Goal: Find specific page/section: Find specific page/section

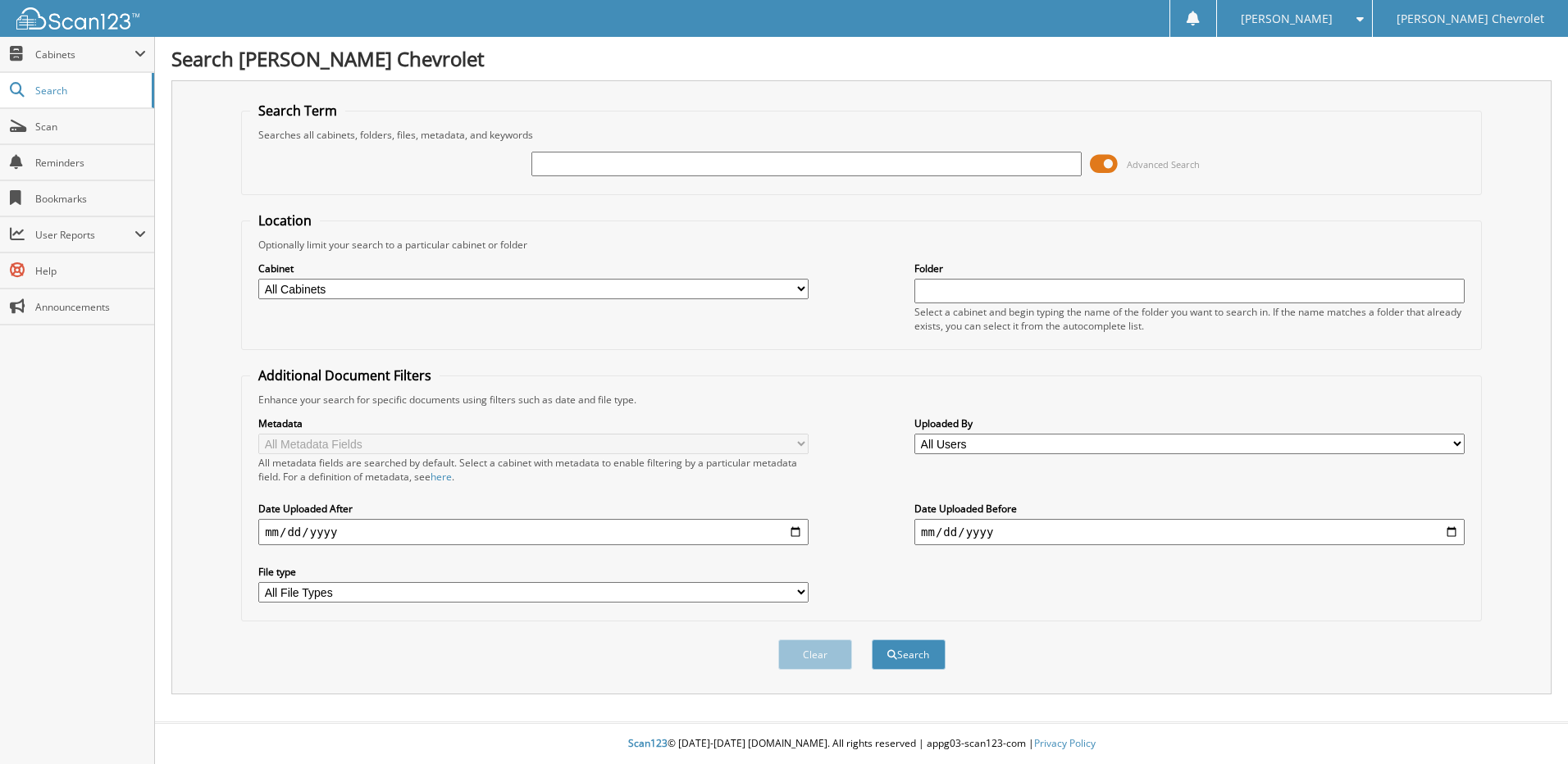
click at [639, 160] on input "text" at bounding box center [806, 164] width 550 height 25
type input "177854"
click at [872, 640] on button "Search" at bounding box center [909, 655] width 74 height 30
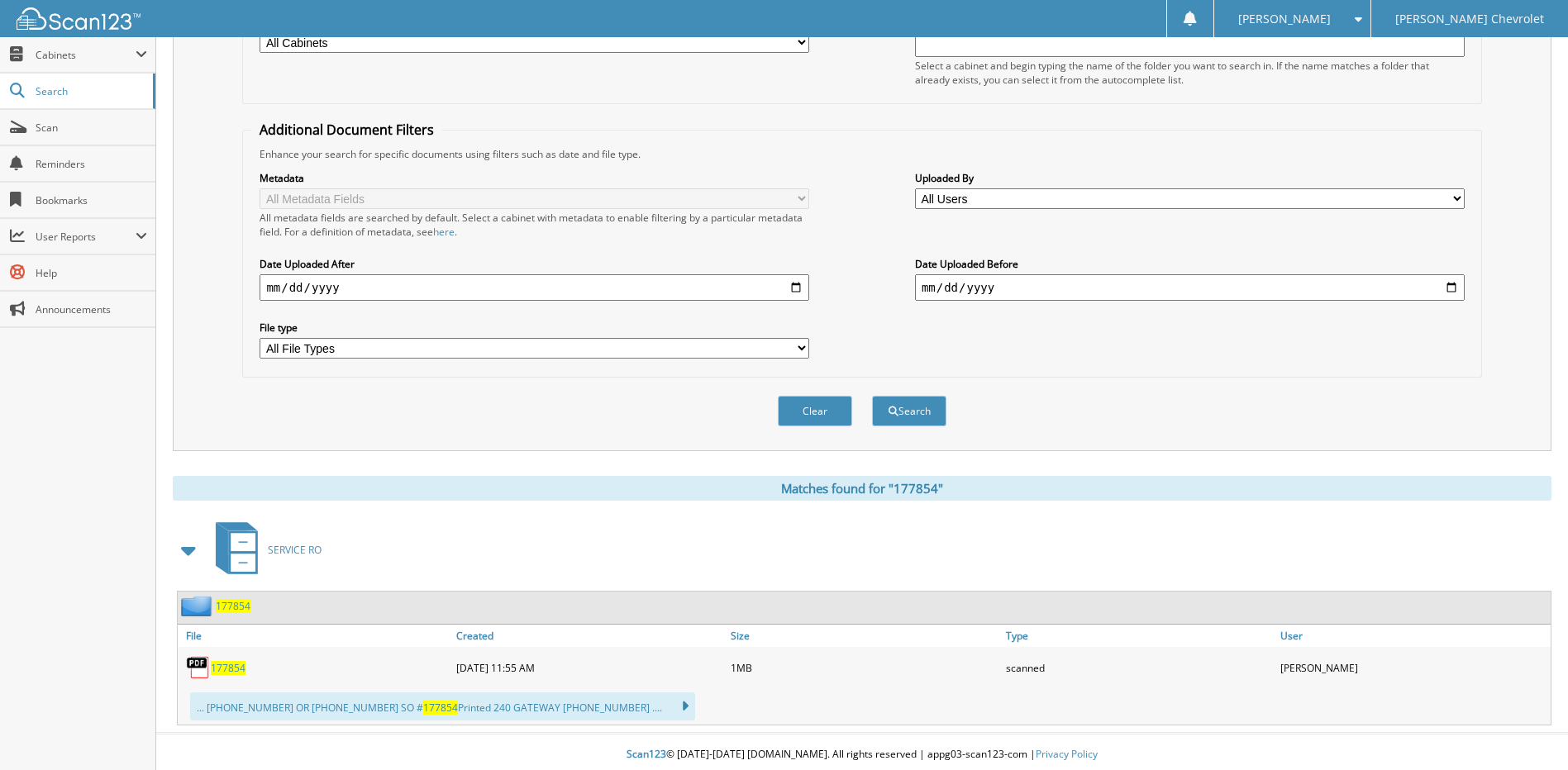
scroll to position [255, 0]
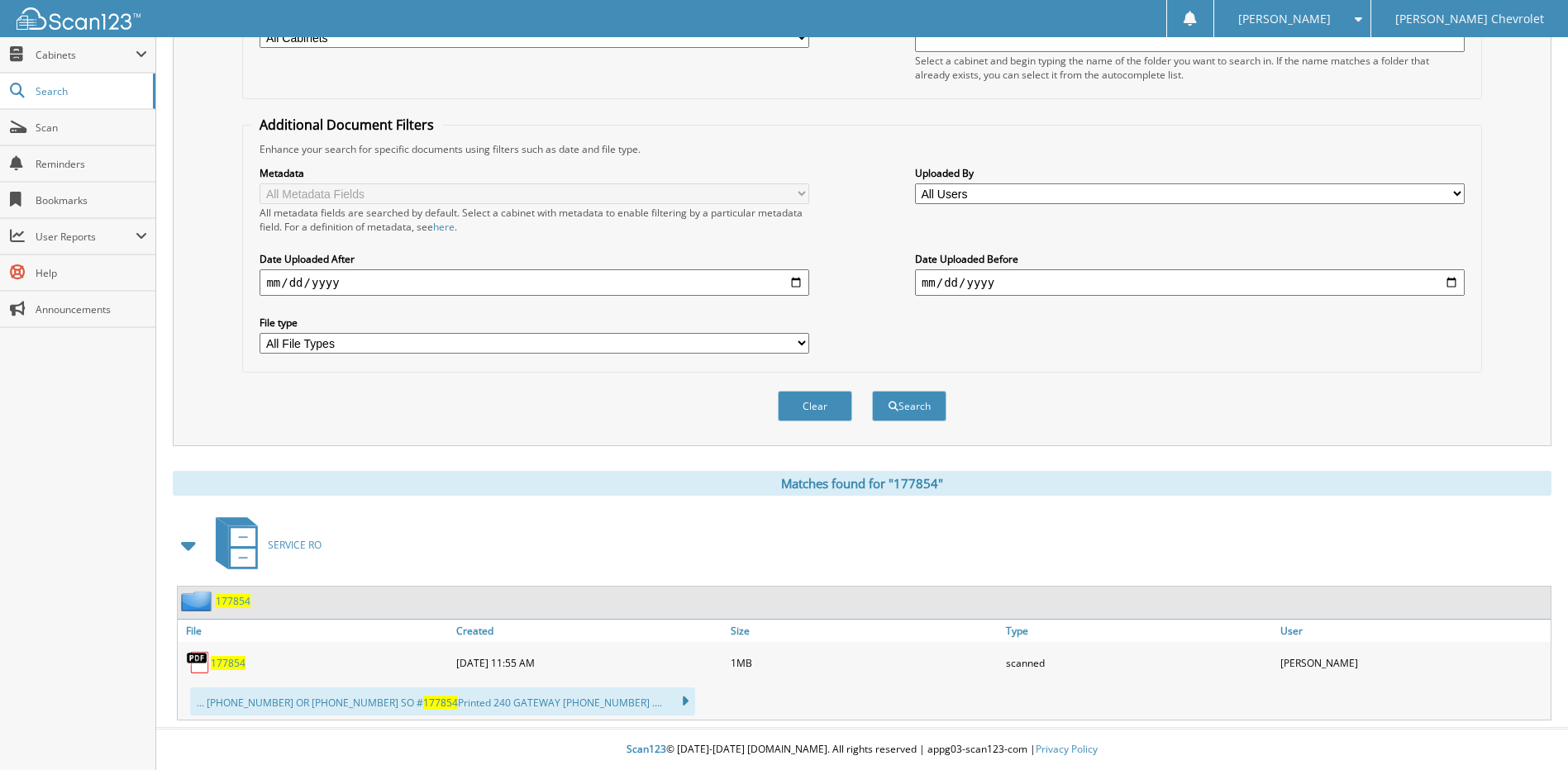
click at [240, 665] on span "177854" at bounding box center [228, 663] width 34 height 14
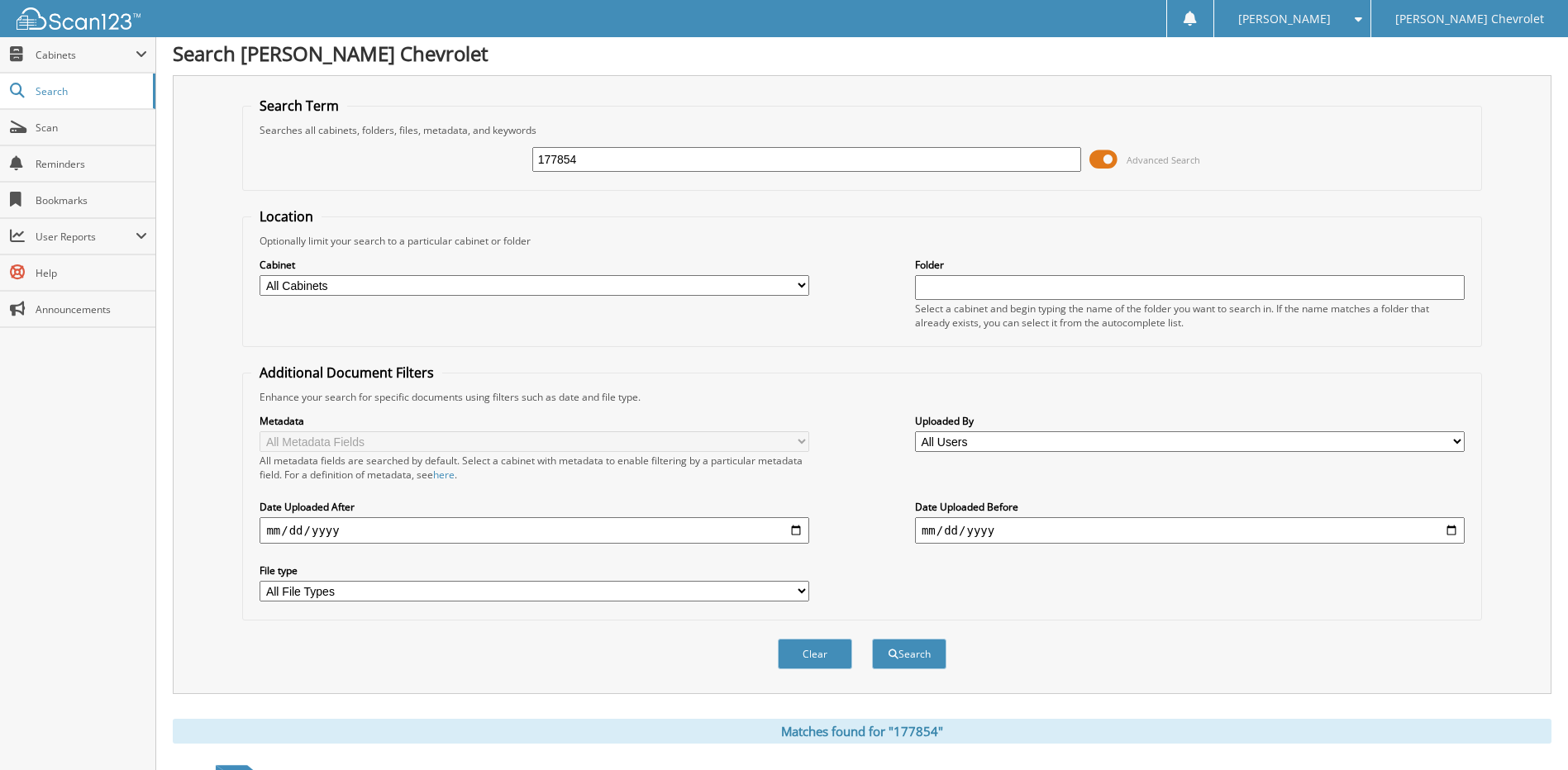
scroll to position [0, 0]
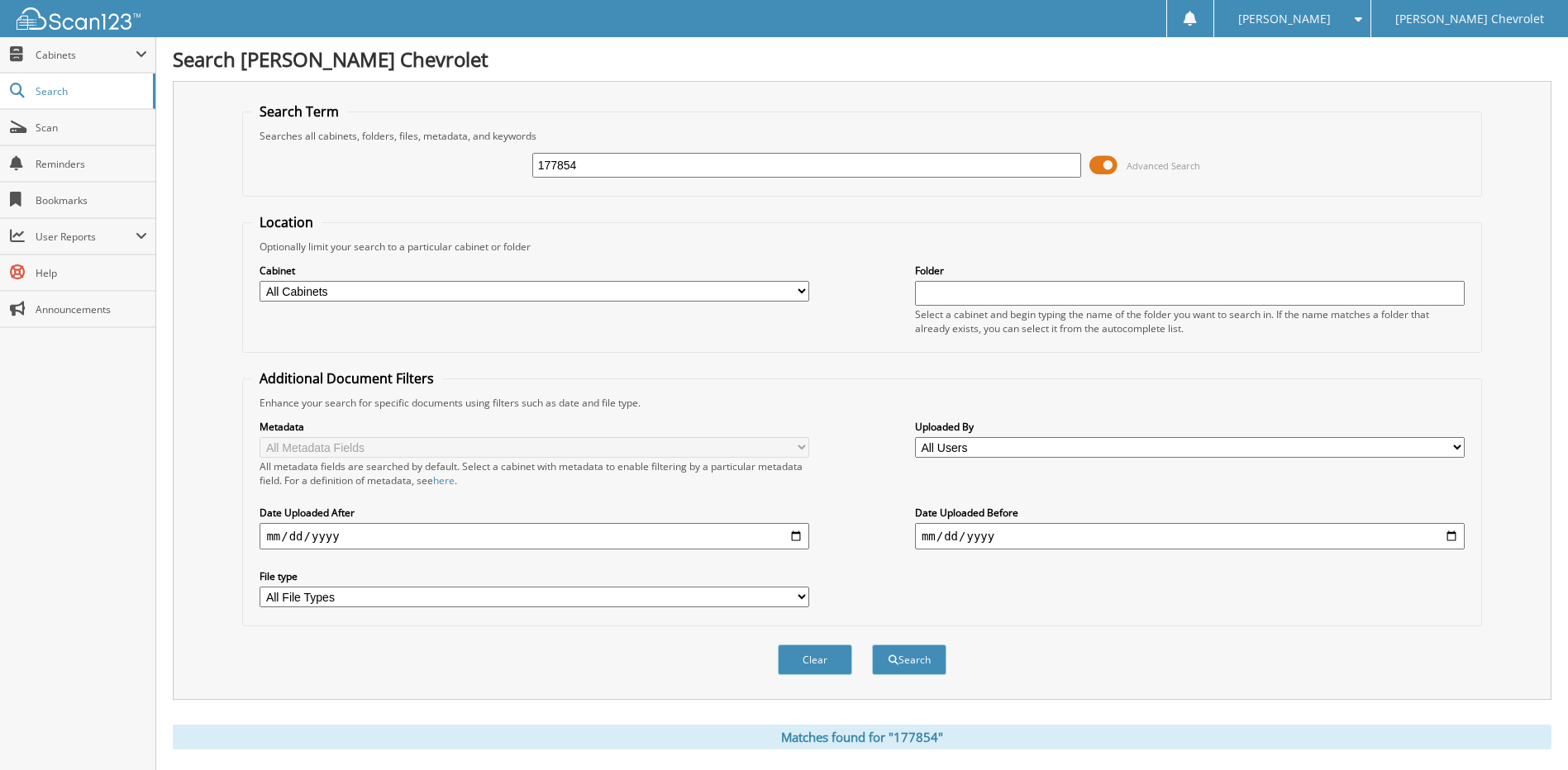
click at [829, 154] on input "177854" at bounding box center [807, 166] width 550 height 25
type input "174738"
click at [873, 645] on button "Search" at bounding box center [910, 660] width 75 height 31
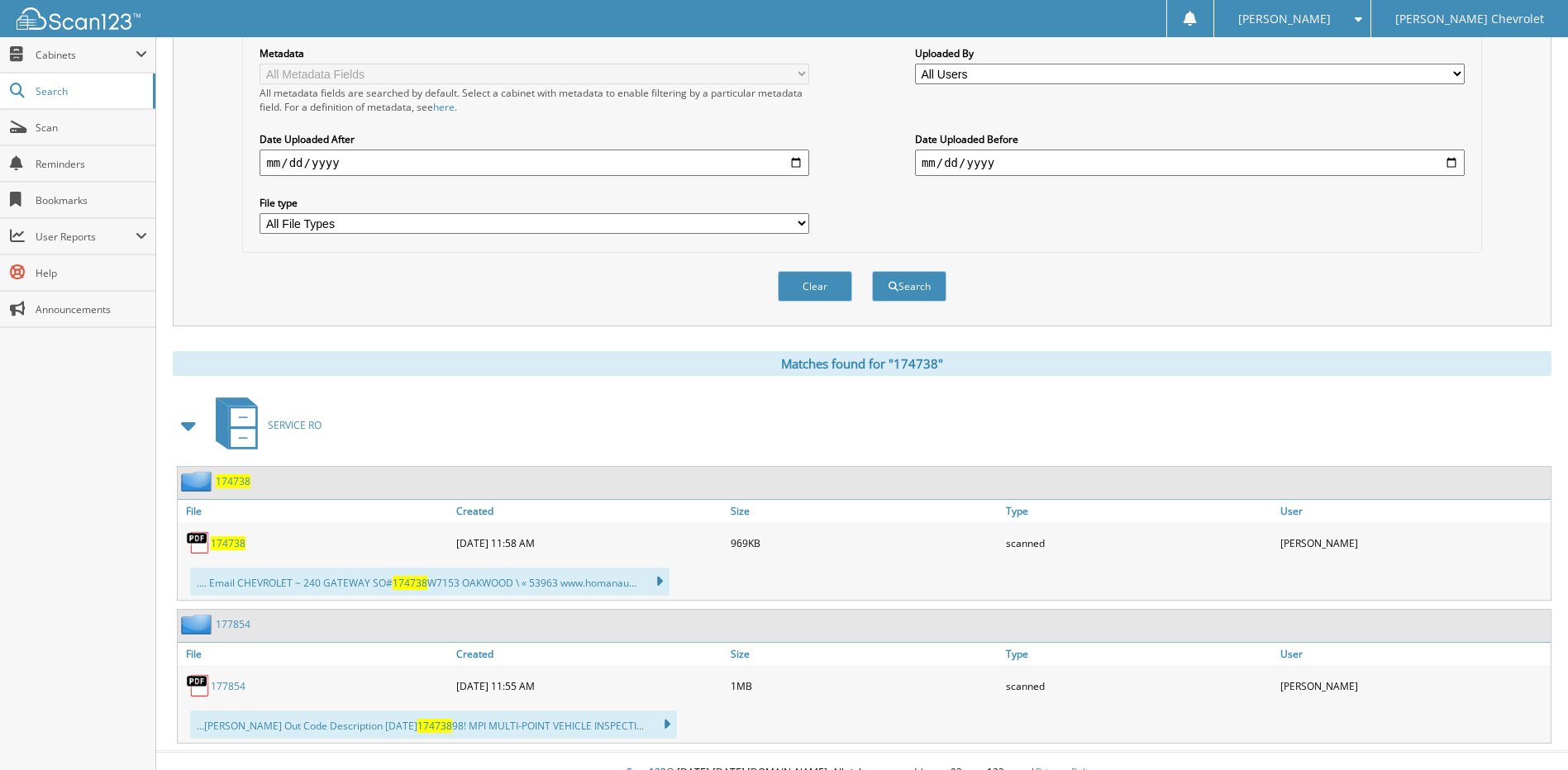
scroll to position [397, 0]
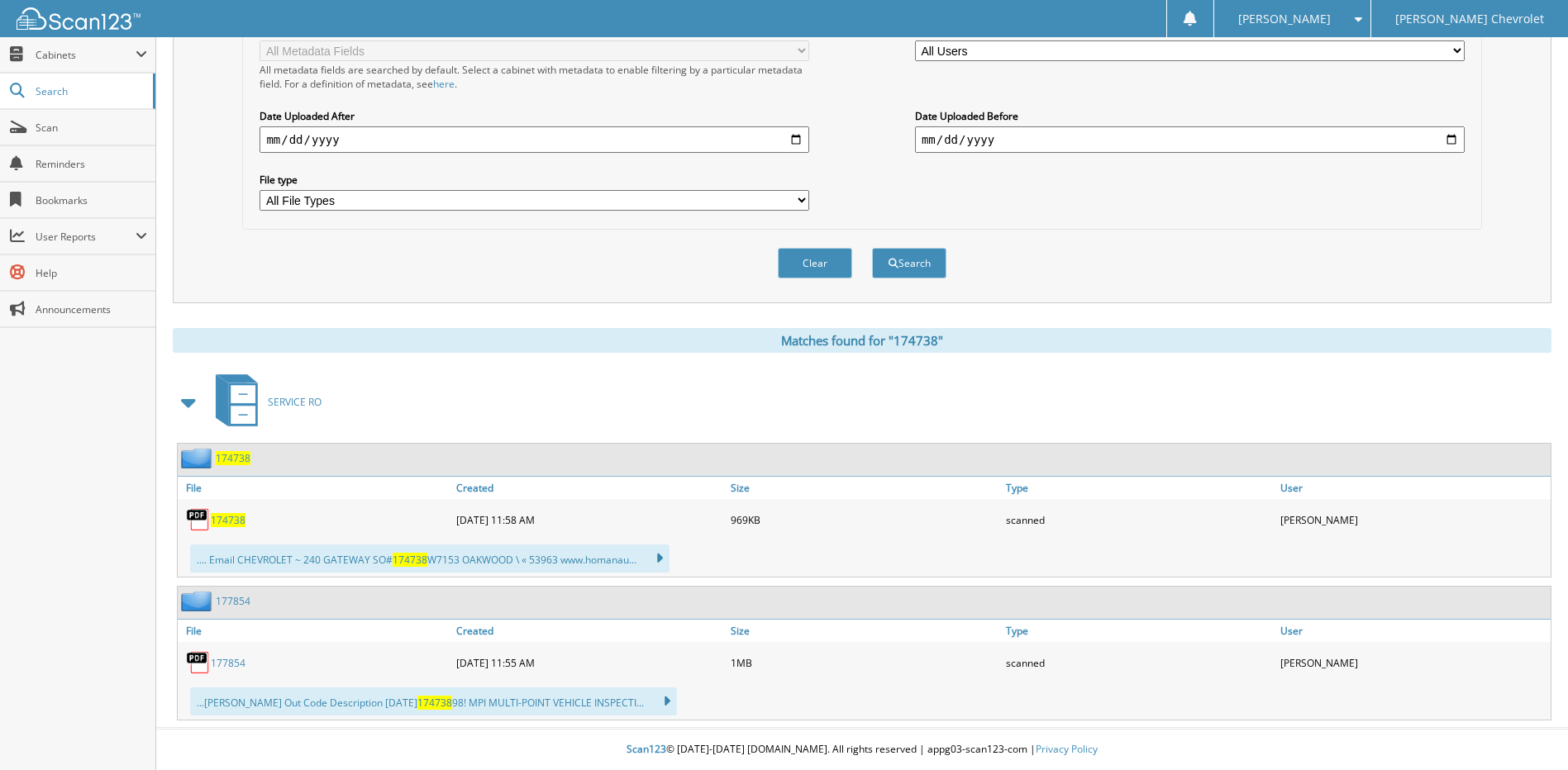
click at [241, 525] on span "174738" at bounding box center [228, 520] width 34 height 14
